Goal: Check status

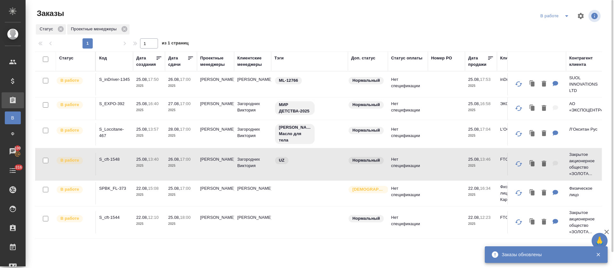
click at [191, 59] on icon at bounding box center [191, 58] width 6 height 6
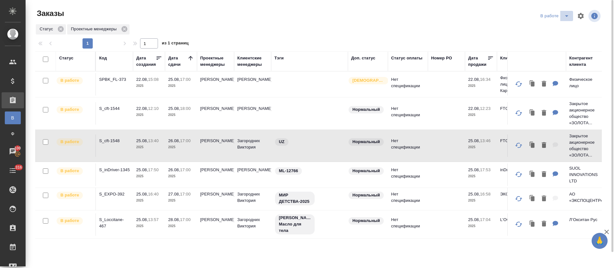
click at [567, 19] on icon "split button" at bounding box center [567, 16] width 8 height 8
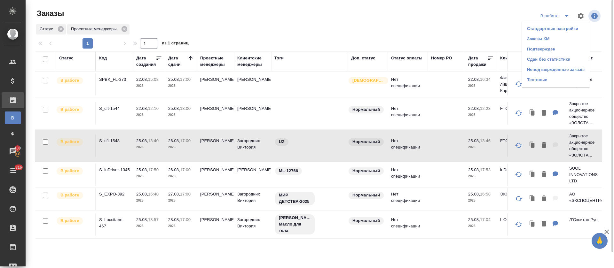
click at [552, 51] on li "Подтвержден" at bounding box center [556, 49] width 68 height 10
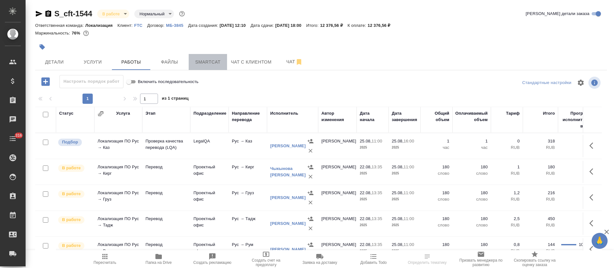
click at [216, 65] on span "Smartcat" at bounding box center [208, 62] width 31 height 8
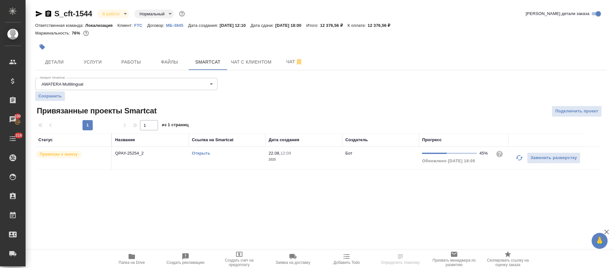
click at [520, 159] on icon "button" at bounding box center [520, 158] width 8 height 8
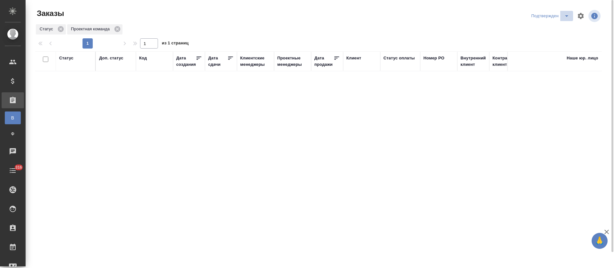
drag, startPoint x: 565, startPoint y: 16, endPoint x: 563, endPoint y: 19, distance: 4.0
click at [564, 16] on icon "split button" at bounding box center [567, 16] width 8 height 8
click at [556, 38] on li "В работе" at bounding box center [552, 39] width 68 height 10
